Goal: Information Seeking & Learning: Learn about a topic

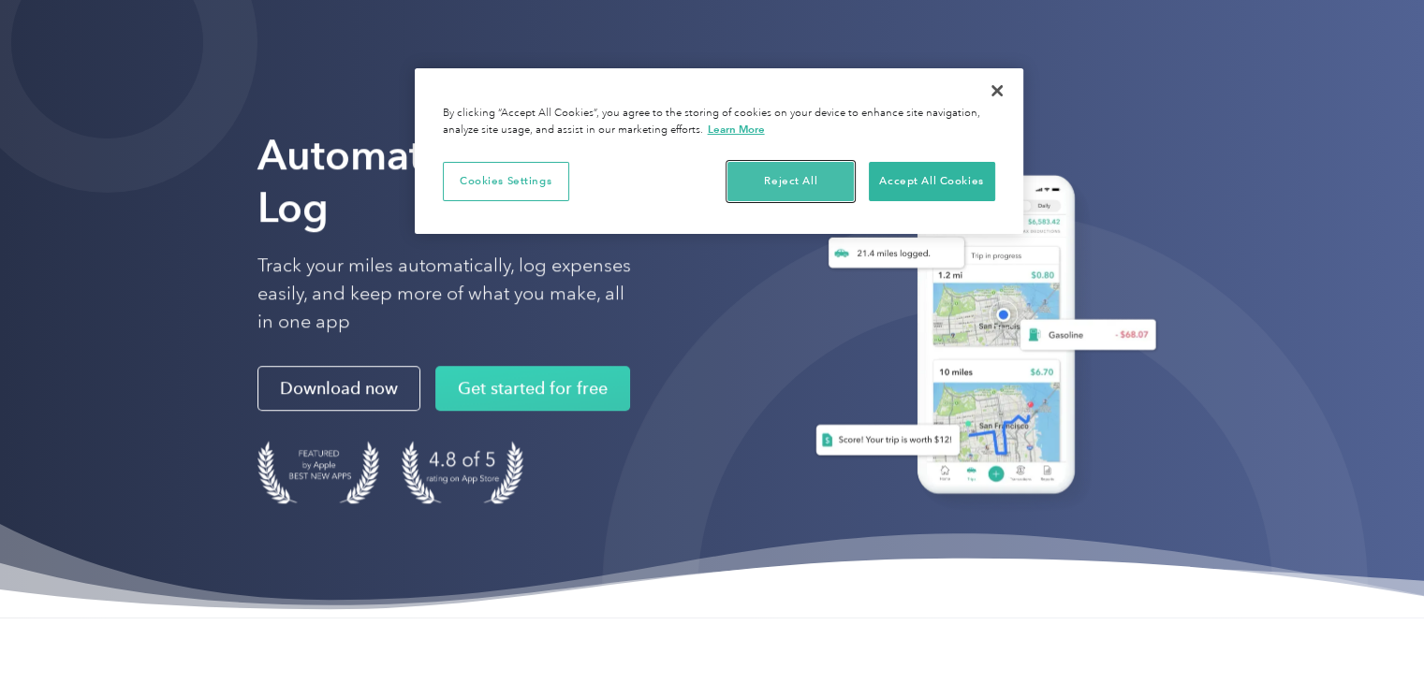
click at [816, 189] on button "Reject All" at bounding box center [791, 181] width 126 height 39
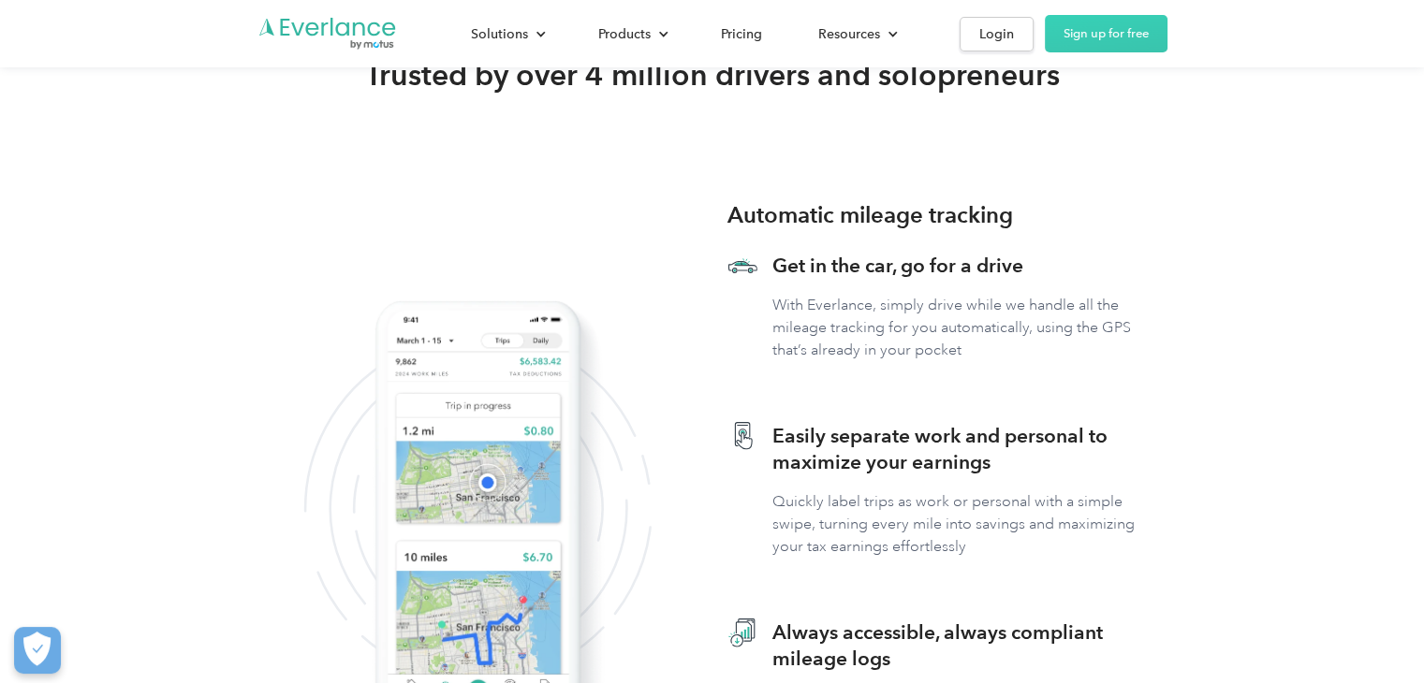
scroll to position [704, 0]
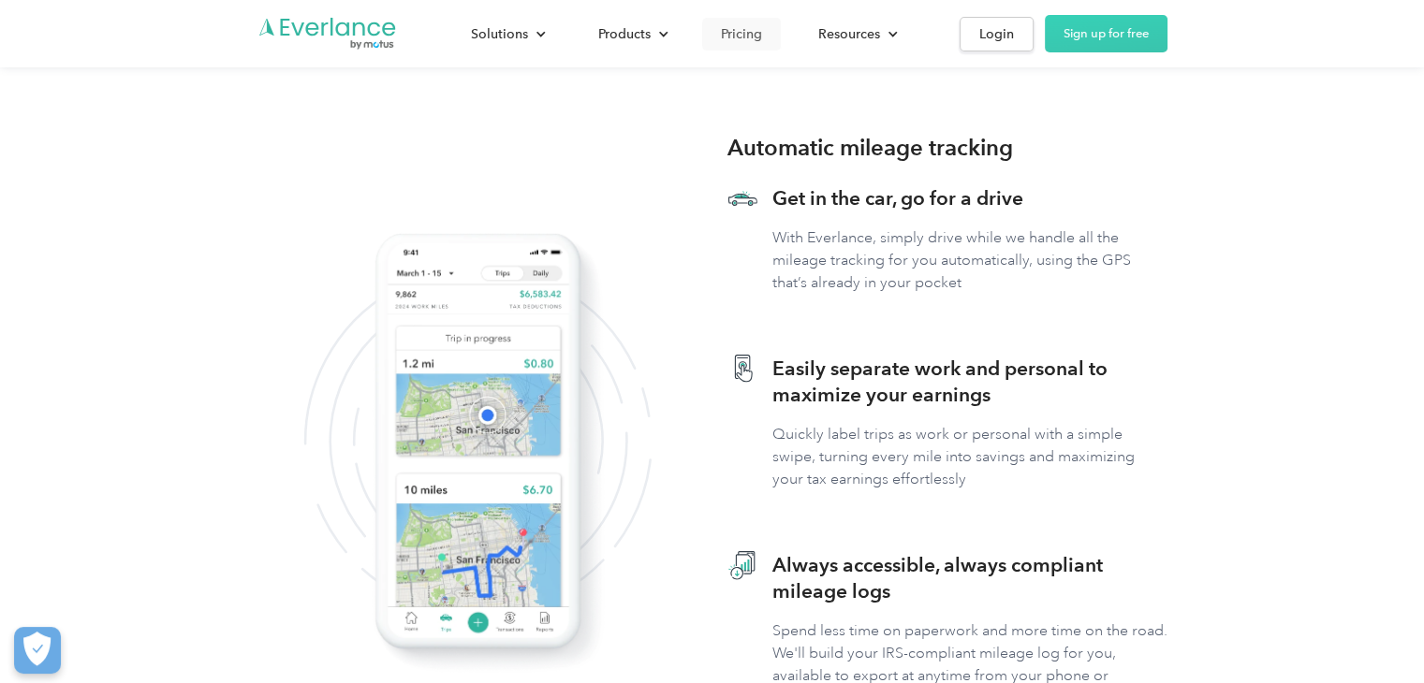
click at [729, 32] on div "Pricing" at bounding box center [741, 33] width 41 height 23
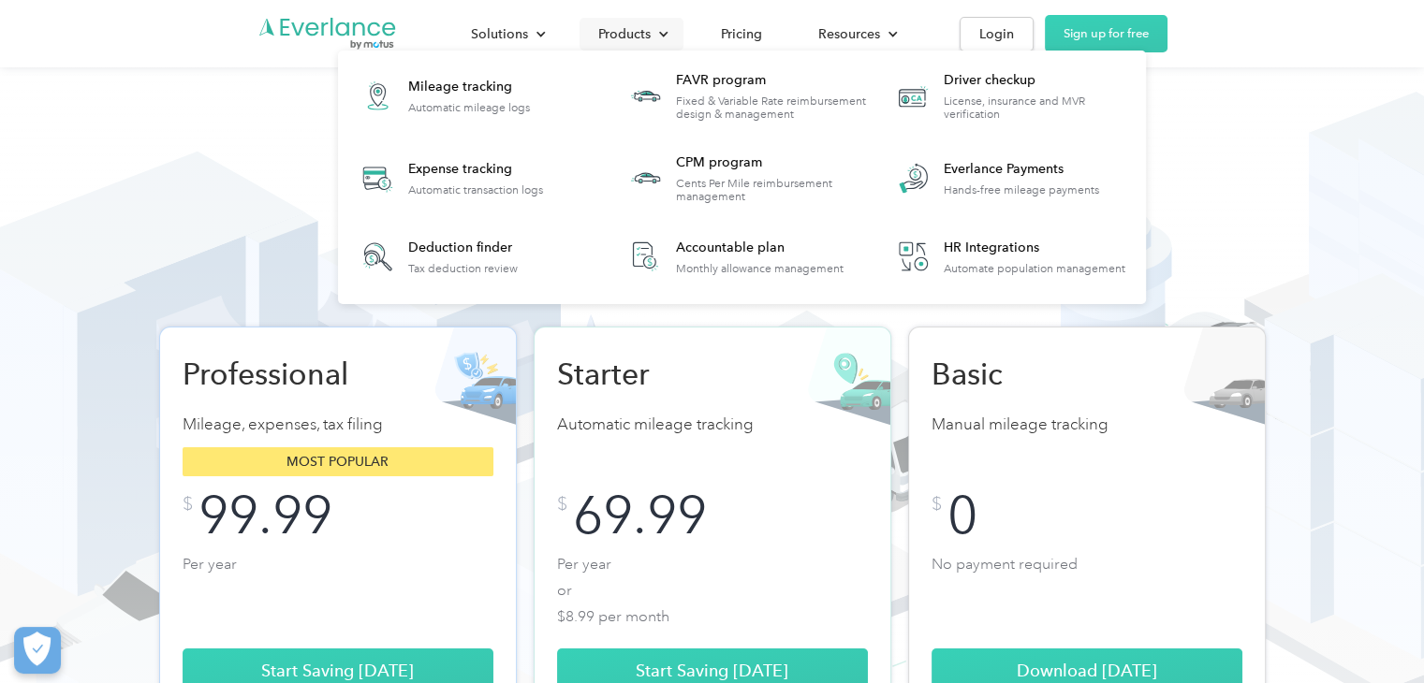
click at [640, 29] on div "Products" at bounding box center [624, 33] width 52 height 23
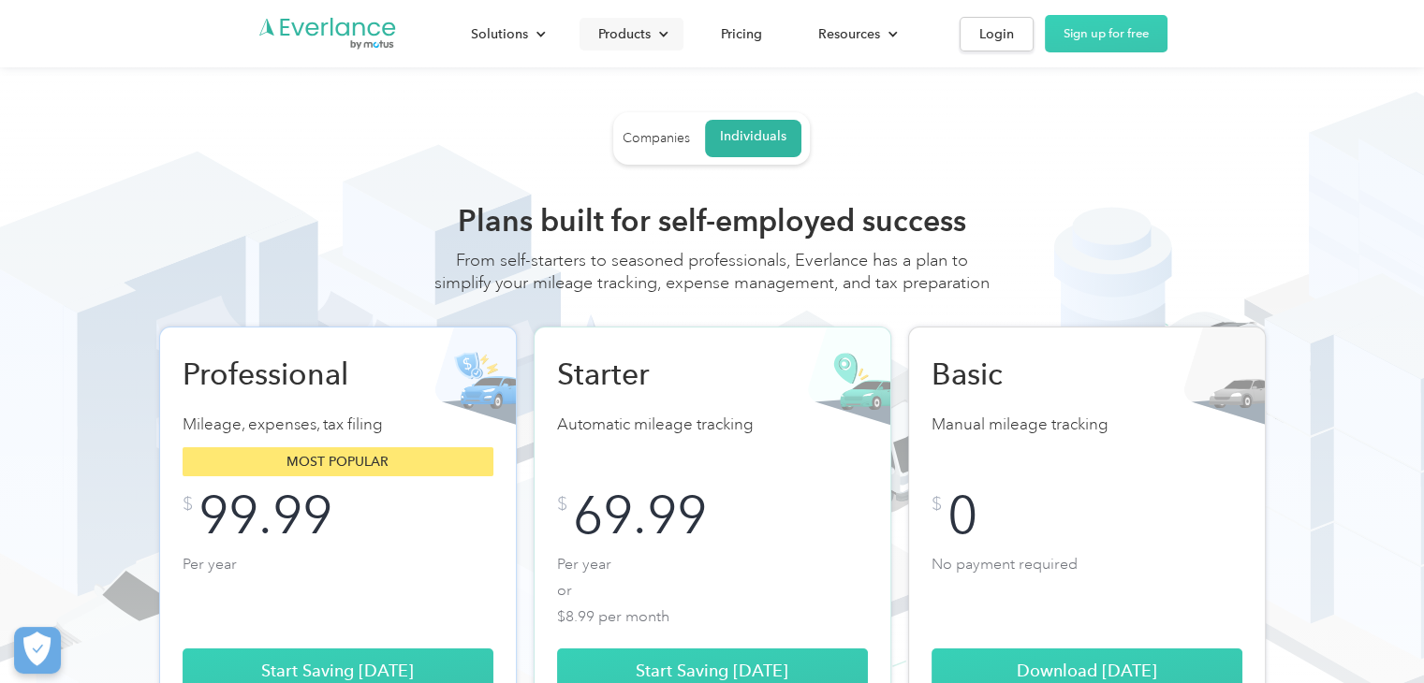
click at [636, 46] on div "Products" at bounding box center [632, 34] width 104 height 33
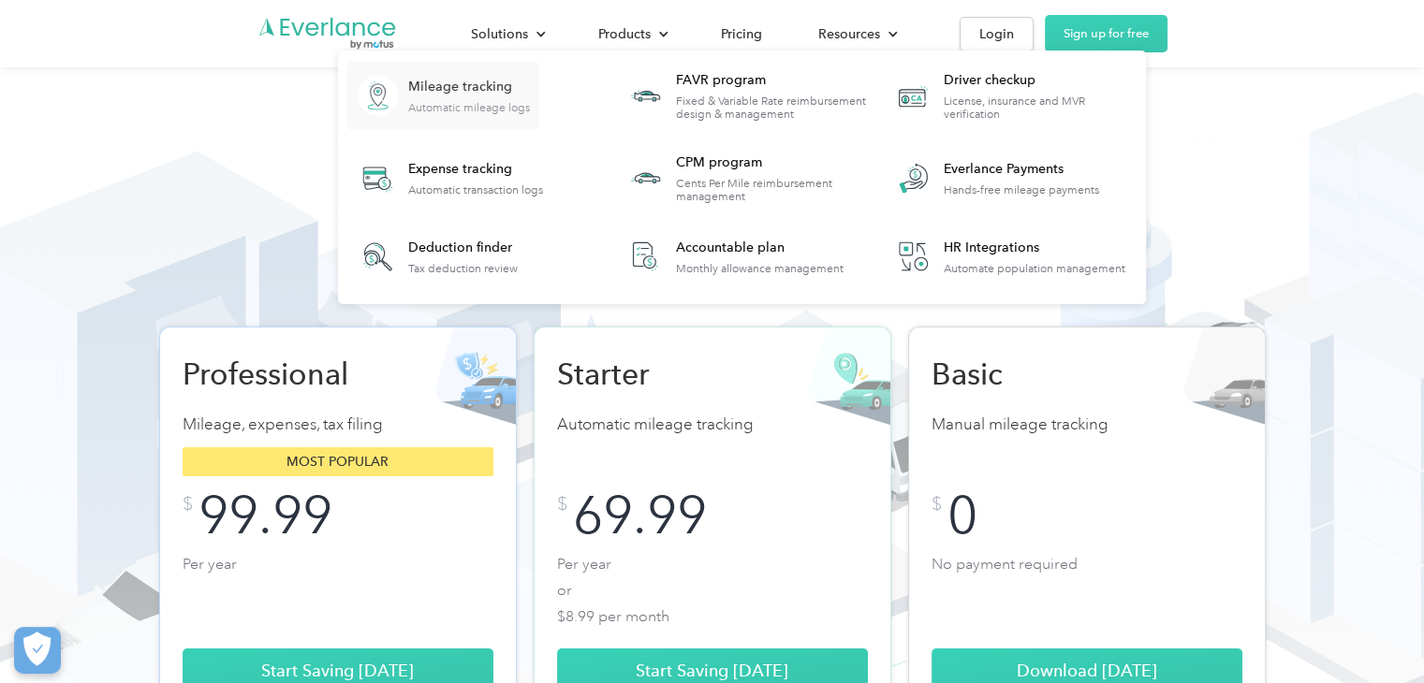
click at [512, 80] on div "Mileage tracking" at bounding box center [469, 87] width 122 height 19
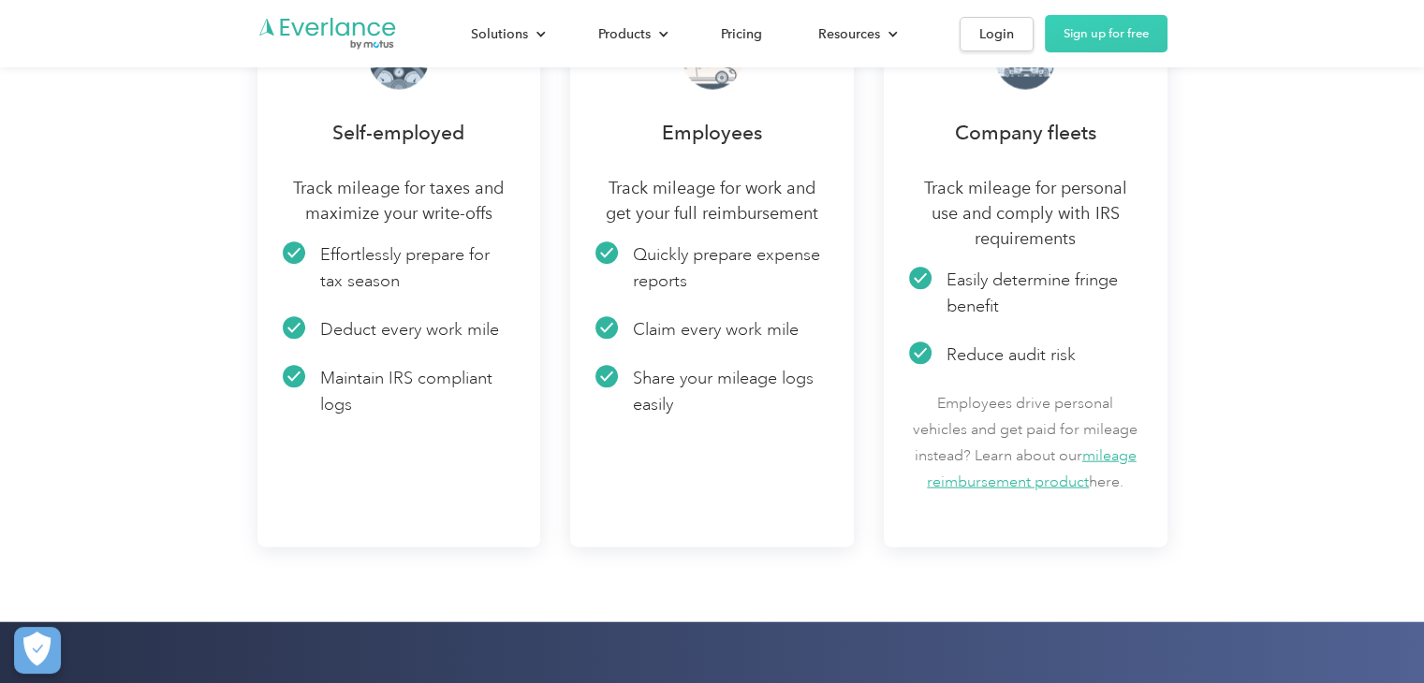
scroll to position [4335, 0]
